Goal: Check status

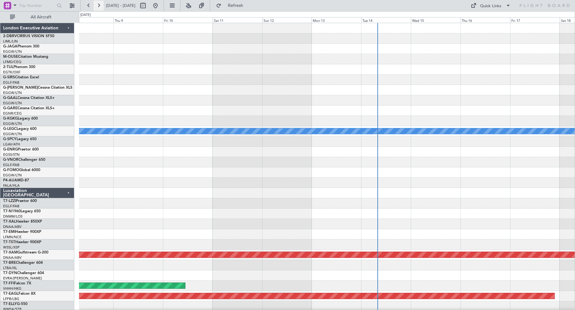
click at [98, 4] on button at bounding box center [99, 6] width 10 height 10
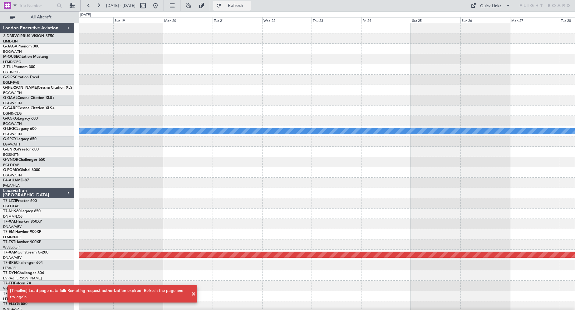
click at [247, 6] on span "Refresh" at bounding box center [236, 5] width 26 height 4
